Goal: Navigation & Orientation: Find specific page/section

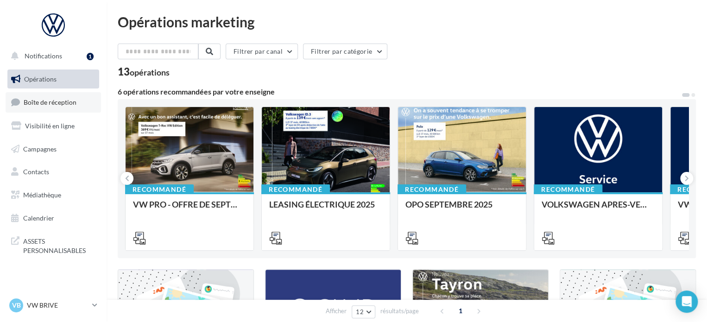
click at [74, 104] on span "Boîte de réception" at bounding box center [50, 102] width 53 height 8
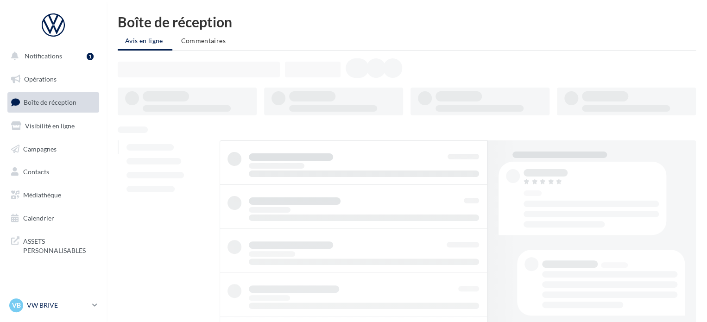
click at [82, 306] on p "VW BRIVE" at bounding box center [58, 305] width 62 height 9
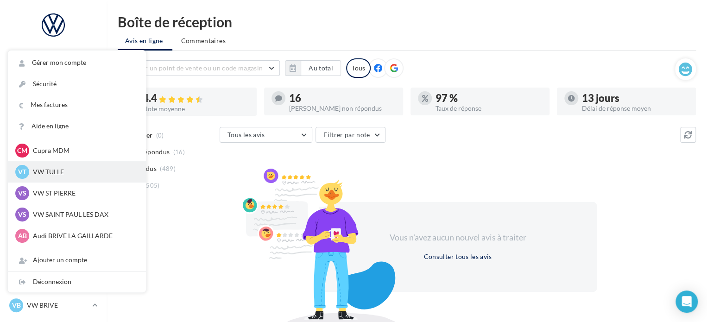
scroll to position [85, 0]
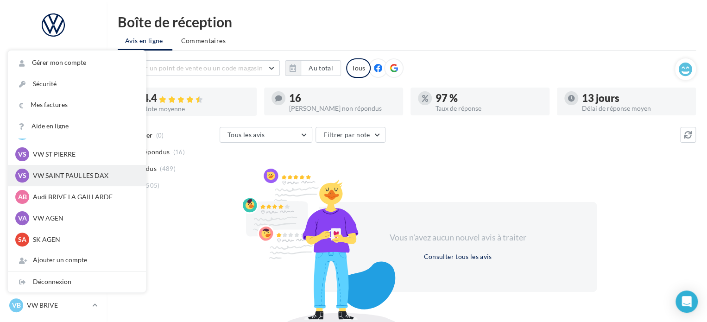
click at [74, 179] on p "VW SAINT PAUL LES DAX" at bounding box center [84, 175] width 102 height 9
